Goal: Go to known website: Access a specific website the user already knows

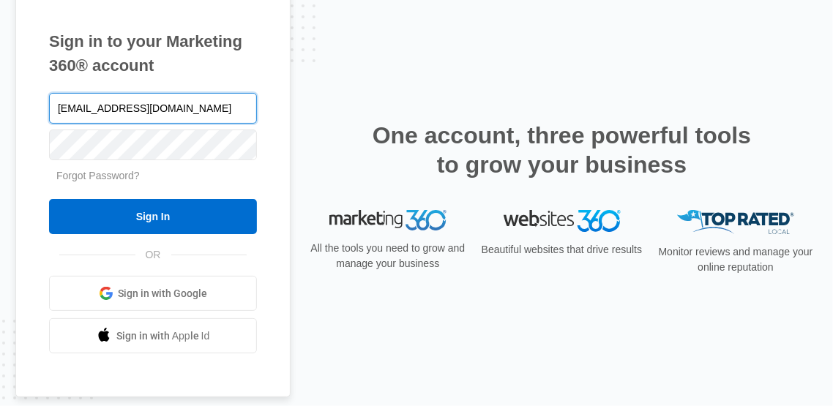
type input "[EMAIL_ADDRESS][DOMAIN_NAME]"
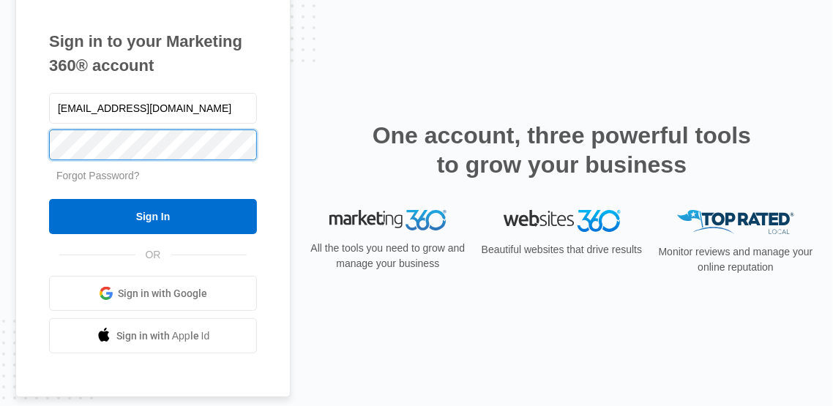
click at [49, 199] on input "Sign In" at bounding box center [153, 216] width 208 height 35
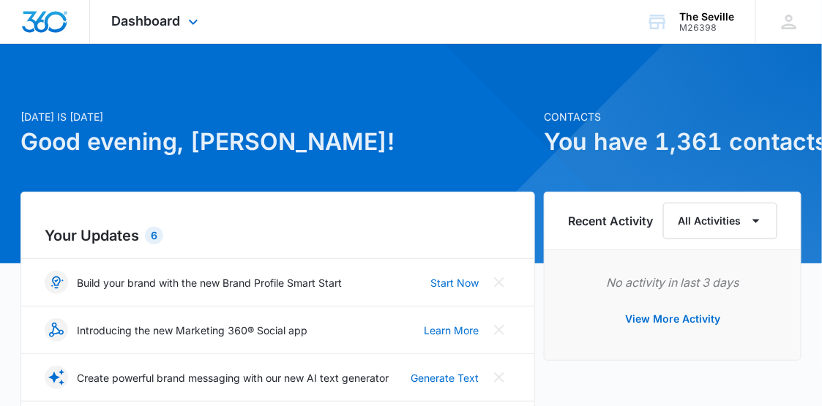
click at [183, 24] on div "Dashboard Apps Reputation Websites Forms CRM Email Social Shop Payments POS Con…" at bounding box center [157, 21] width 134 height 43
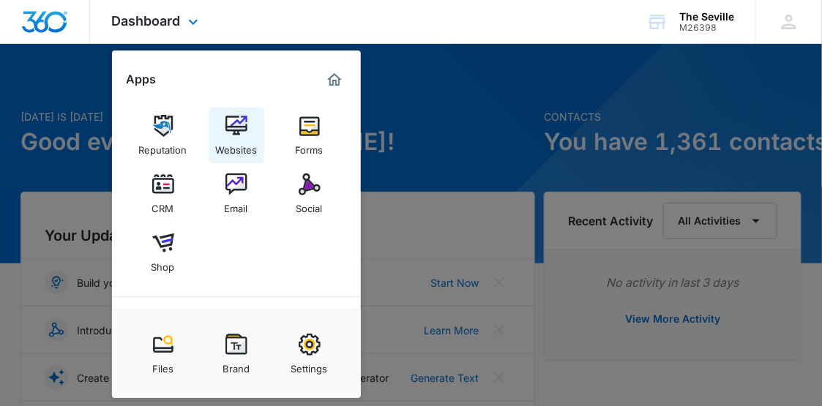
click at [224, 135] on link "Websites" at bounding box center [237, 136] width 56 height 56
